Goal: Task Accomplishment & Management: Use online tool/utility

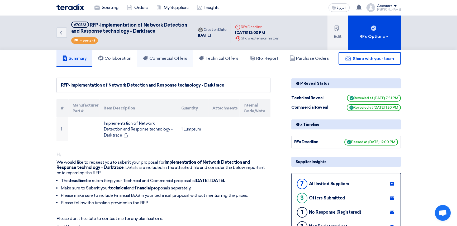
click at [179, 57] on h5 "Commercial Offers" at bounding box center [165, 58] width 44 height 5
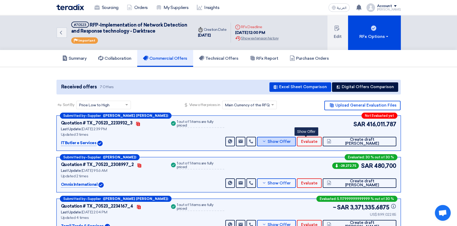
click at [290, 140] on span "Show Offer" at bounding box center [278, 142] width 23 height 4
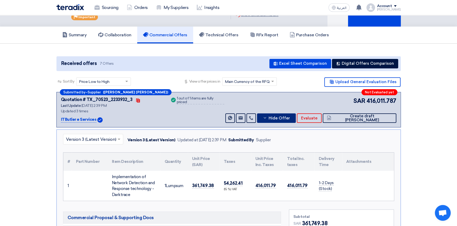
scroll to position [96, 0]
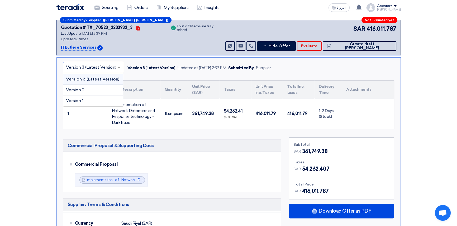
click at [86, 67] on input "text" at bounding box center [90, 67] width 49 height 9
click at [87, 91] on div "Version 2" at bounding box center [93, 90] width 60 height 11
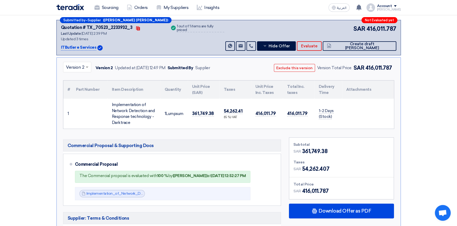
click at [73, 68] on input "text" at bounding box center [74, 67] width 17 height 9
click at [75, 81] on span "Version 3 (Latest Version)" at bounding box center [91, 79] width 50 height 5
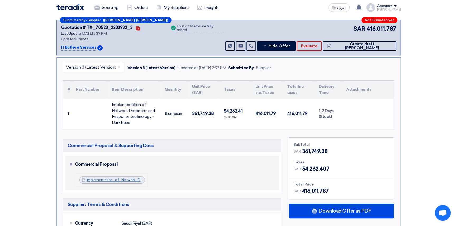
click at [127, 180] on link "Implementation_of_Network_Detection_and_Response_Financial_V_1756208151124.pdf" at bounding box center [161, 180] width 150 height 4
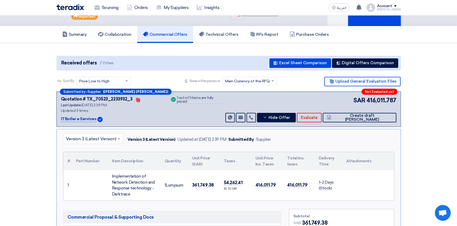
scroll to position [24, 0]
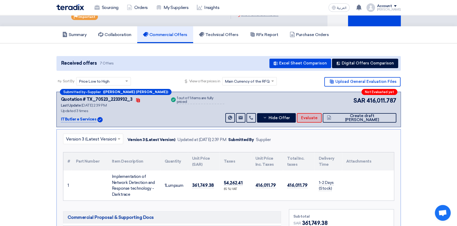
click at [317, 116] on span "Evaluate" at bounding box center [309, 118] width 16 height 4
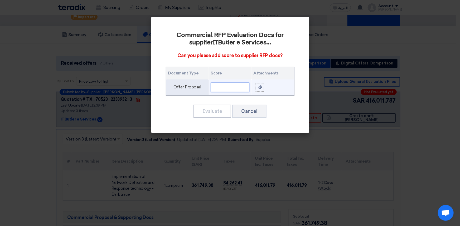
click at [229, 89] on input "text" at bounding box center [230, 87] width 38 height 9
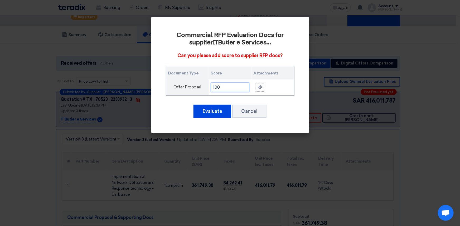
type input "100"
click at [207, 113] on button "Evaluate" at bounding box center [212, 111] width 38 height 13
